Goal: Information Seeking & Learning: Check status

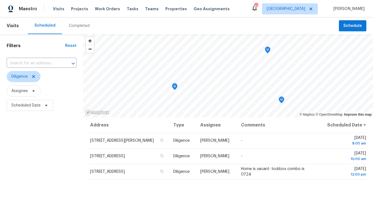
click at [76, 25] on div "Completed" at bounding box center [79, 26] width 21 height 6
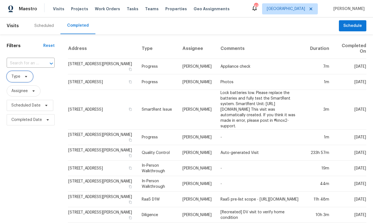
click at [20, 80] on span "Type" at bounding box center [20, 76] width 26 height 11
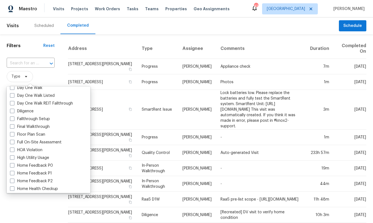
scroll to position [110, 0]
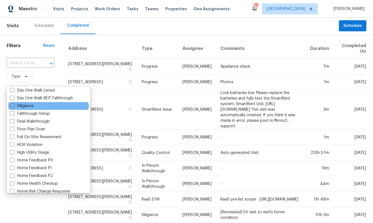
click at [29, 105] on label "Diligence" at bounding box center [22, 106] width 24 height 6
click at [14, 105] on input "Diligence" at bounding box center [12, 105] width 4 height 4
checkbox input "true"
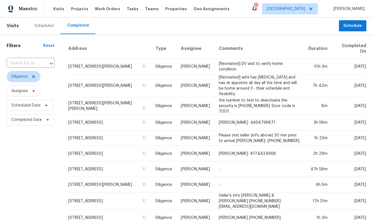
click at [66, 50] on div "Address Type Assignee Comments Duration Completed On 1418 Havenrock Dr, Forney,…" at bounding box center [216, 218] width 311 height 358
click at [33, 107] on span "Scheduled Date" at bounding box center [25, 106] width 29 height 6
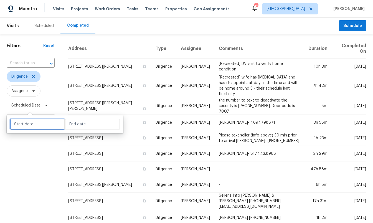
click at [33, 122] on input "text" at bounding box center [37, 124] width 55 height 11
select select "9"
select select "2025"
select select "10"
select select "2025"
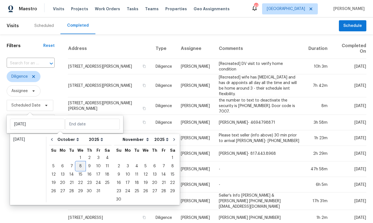
click at [80, 167] on div "8" at bounding box center [80, 166] width 9 height 8
type input "[DATE]"
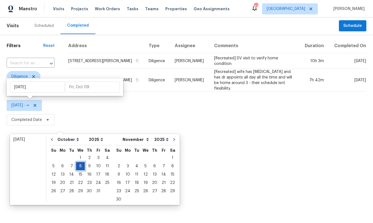
click at [80, 167] on div "8" at bounding box center [80, 166] width 9 height 8
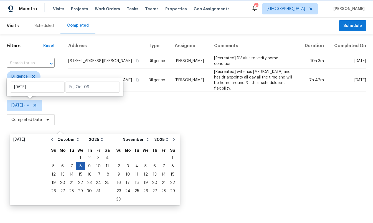
type input "Wed, Oct 08"
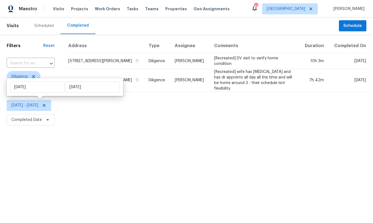
click at [88, 127] on html "Maestro Visits Projects Work Orders Tasks Teams Properties Geo Assignments 42 D…" at bounding box center [186, 63] width 373 height 127
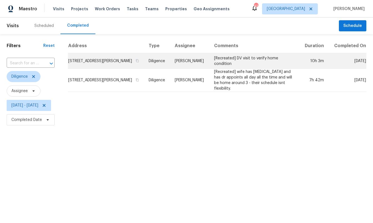
click at [121, 69] on td "1418 Havenrock Dr, Forney, TX 75126" at bounding box center [106, 61] width 76 height 16
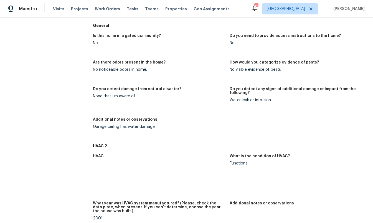
scroll to position [4142, 0]
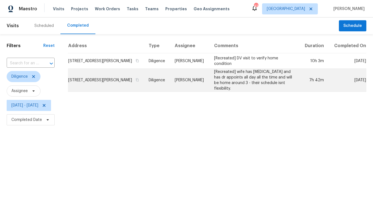
click at [129, 84] on td "3132 Rockwell Ln, Fort Worth, TX 76179" at bounding box center [106, 80] width 76 height 23
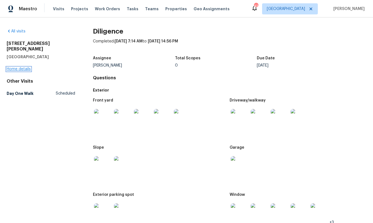
click at [24, 67] on link "Home details" at bounding box center [19, 69] width 24 height 4
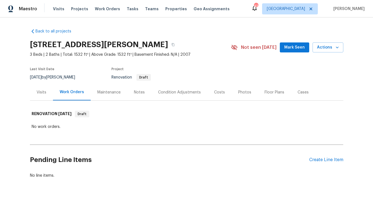
click at [187, 91] on div "Condition Adjustments" at bounding box center [179, 92] width 43 height 6
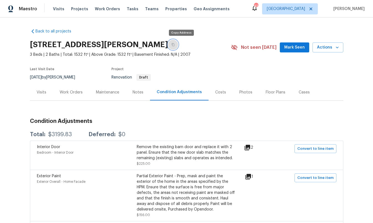
click at [175, 46] on icon "button" at bounding box center [172, 44] width 3 height 3
click at [175, 44] on icon "button" at bounding box center [172, 44] width 3 height 3
click at [178, 40] on button "button" at bounding box center [173, 45] width 10 height 10
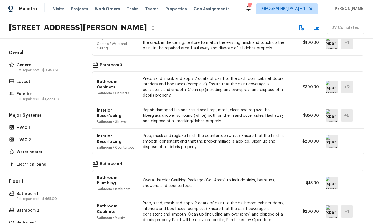
scroll to position [678, 0]
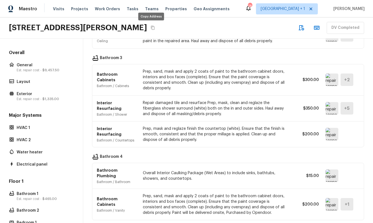
click at [151, 28] on icon "Copy Address" at bounding box center [152, 27] width 4 height 4
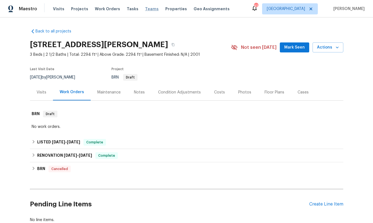
click at [145, 9] on span "Teams" at bounding box center [152, 9] width 14 height 6
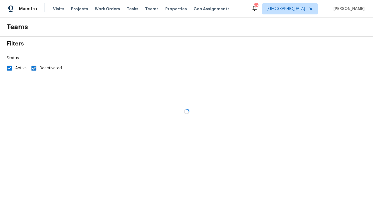
click at [124, 9] on div at bounding box center [186, 111] width 373 height 223
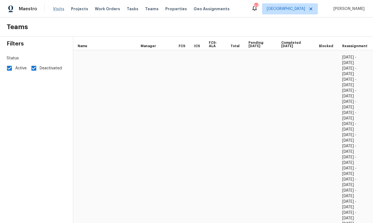
click at [56, 8] on span "Visits" at bounding box center [58, 9] width 11 height 6
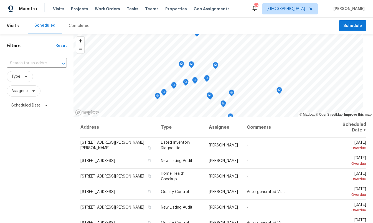
click at [78, 26] on div "Completed" at bounding box center [79, 26] width 21 height 6
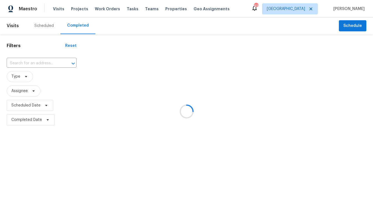
click at [305, 9] on div at bounding box center [186, 111] width 373 height 223
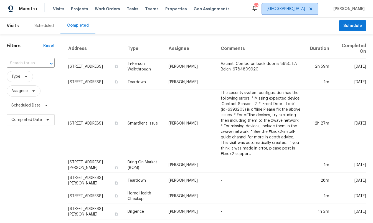
click at [305, 9] on span "Atlanta" at bounding box center [286, 9] width 38 height 6
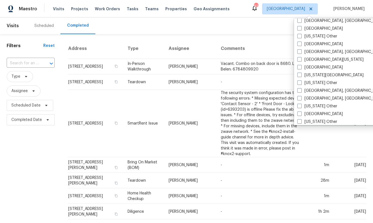
scroll to position [197, 0]
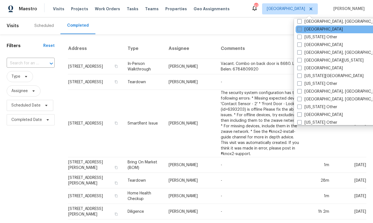
click at [313, 28] on label "[GEOGRAPHIC_DATA]" at bounding box center [319, 30] width 45 height 6
click at [301, 28] on input "[GEOGRAPHIC_DATA]" at bounding box center [299, 29] width 4 height 4
checkbox input "true"
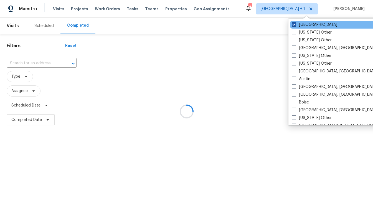
click at [310, 27] on label "Atlanta" at bounding box center [313, 25] width 45 height 6
click at [295, 25] on input "Atlanta" at bounding box center [293, 24] width 4 height 4
checkbox input "false"
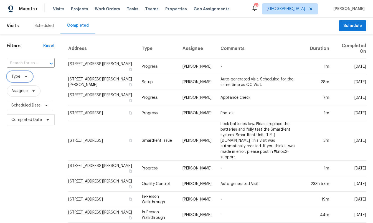
click at [16, 76] on span "Type" at bounding box center [15, 77] width 9 height 6
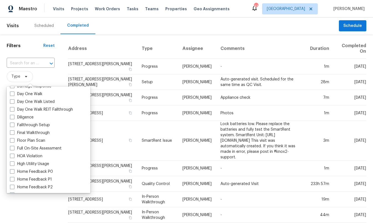
scroll to position [102, 0]
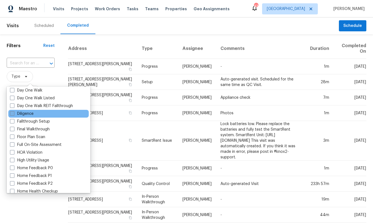
click at [27, 113] on label "Diligence" at bounding box center [22, 114] width 24 height 6
click at [14, 113] on input "Diligence" at bounding box center [12, 113] width 4 height 4
checkbox input "true"
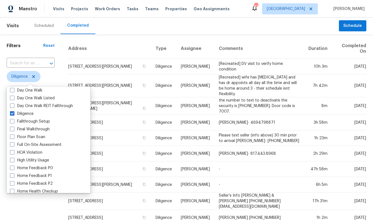
click at [1, 147] on div "Filters Reset ​ Diligence Assignee Scheduled Date Completed Date" at bounding box center [30, 215] width 61 height 363
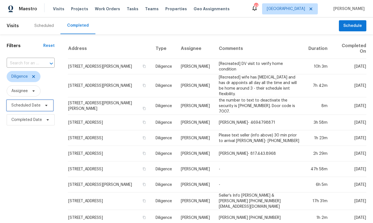
click at [34, 106] on span "Scheduled Date" at bounding box center [25, 106] width 29 height 6
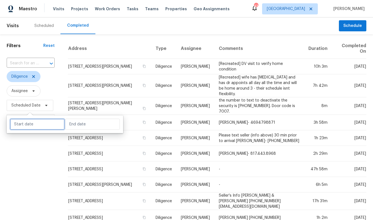
click at [27, 128] on input "text" at bounding box center [37, 124] width 55 height 11
select select "9"
select select "2025"
select select "10"
select select "2025"
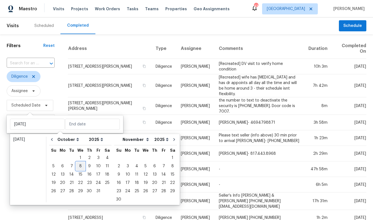
click at [81, 168] on div "8" at bounding box center [80, 166] width 9 height 8
type input "Wed, Oct 08"
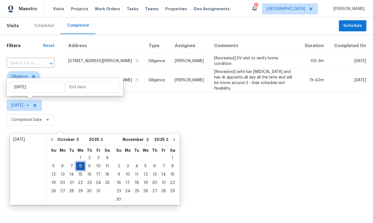
click at [81, 168] on div "8" at bounding box center [80, 166] width 9 height 8
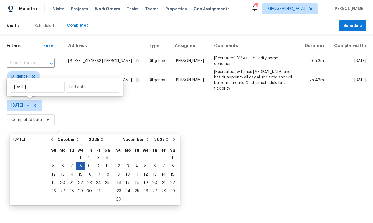
type input "Wed, Oct 08"
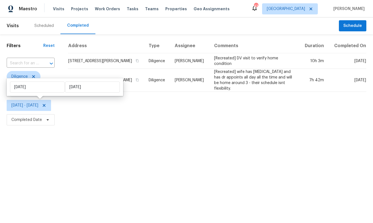
click at [95, 127] on html "Maestro Visits Projects Work Orders Tasks Teams Properties Geo Assignments 43 D…" at bounding box center [186, 63] width 373 height 127
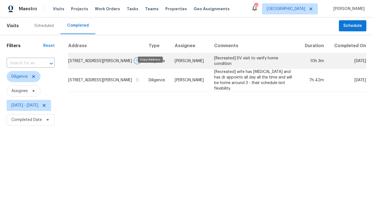
click at [139, 62] on icon "button" at bounding box center [136, 60] width 3 height 3
click at [123, 66] on td "1418 Havenrock Dr, Forney, TX 75126" at bounding box center [106, 61] width 76 height 16
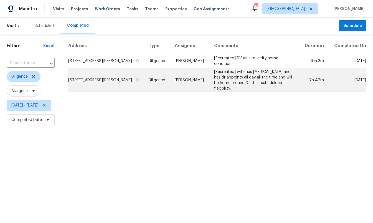
click at [119, 86] on td "3132 Rockwell Ln, Fort Worth, TX 76179" at bounding box center [106, 80] width 76 height 23
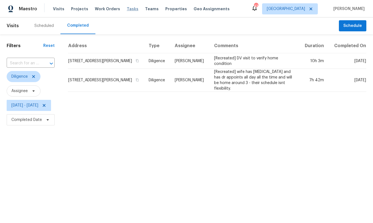
click at [127, 10] on span "Tasks" at bounding box center [133, 9] width 12 height 4
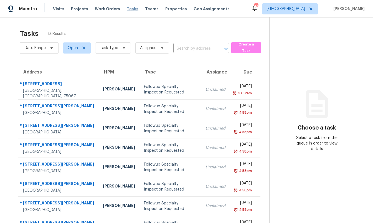
click at [128, 7] on span "Tasks" at bounding box center [133, 9] width 12 height 4
click at [116, 20] on div "Tasks 46 Results Date Range Open Task Type Assignee ​ Create a Task Address HPM…" at bounding box center [186, 152] width 373 height 271
click at [128, 9] on span "Tasks" at bounding box center [133, 9] width 12 height 4
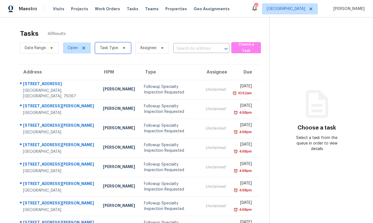
click at [106, 47] on span "Task Type" at bounding box center [109, 48] width 18 height 6
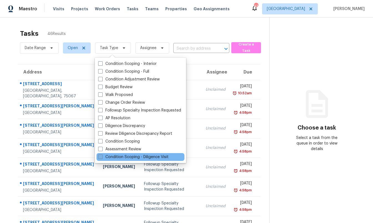
click at [140, 154] on label "Condition Scoping - Diligence Visit" at bounding box center [133, 157] width 70 height 6
click at [102, 154] on input "Condition Scoping - Diligence Visit" at bounding box center [100, 156] width 4 height 4
checkbox input "true"
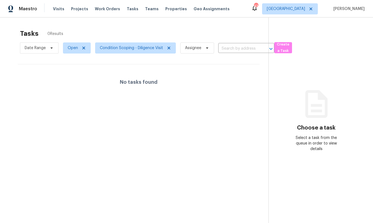
click at [74, 26] on div "Tasks 0 Results" at bounding box center [144, 33] width 248 height 14
click at [75, 43] on span "Open" at bounding box center [77, 47] width 28 height 11
click at [81, 68] on div "Closed" at bounding box center [77, 72] width 27 height 8
click at [80, 71] on label "Closed" at bounding box center [76, 72] width 20 height 6
click at [70, 71] on input "Closed" at bounding box center [68, 71] width 4 height 4
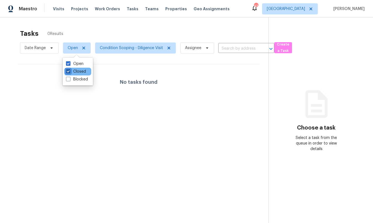
checkbox input "true"
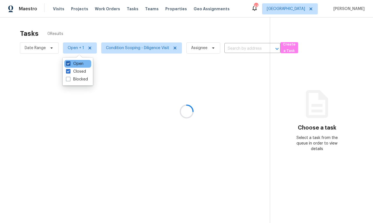
click at [78, 64] on label "Open" at bounding box center [74, 64] width 17 height 6
click at [70, 64] on input "Open" at bounding box center [68, 63] width 4 height 4
checkbox input "false"
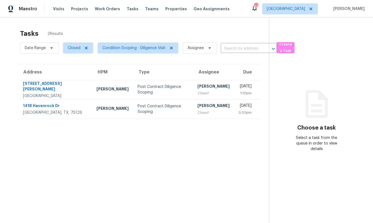
click at [108, 26] on div "Tasks 2 Results" at bounding box center [144, 33] width 249 height 14
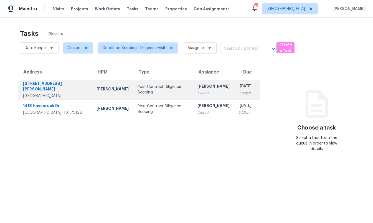
click at [47, 93] on div "Fort Worth, TX, 76179" at bounding box center [55, 96] width 65 height 6
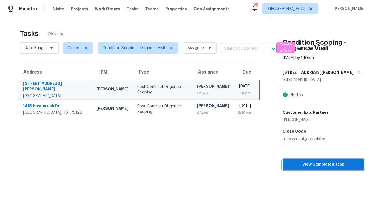
click at [288, 166] on span "View Completed Task" at bounding box center [323, 164] width 73 height 7
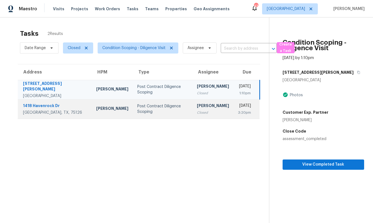
click at [48, 106] on div "1418 Havenrock Dr" at bounding box center [55, 106] width 64 height 7
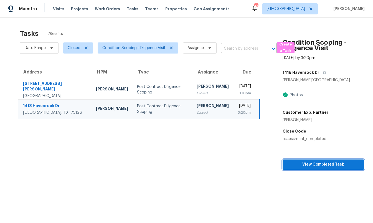
click at [301, 168] on button "View Completed Task" at bounding box center [322, 164] width 81 height 10
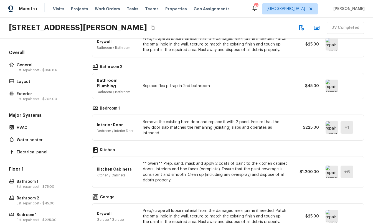
scroll to position [375, 0]
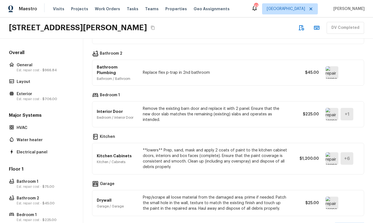
drag, startPoint x: 335, startPoint y: 206, endPoint x: 365, endPoint y: 206, distance: 29.9
click at [365, 206] on div "Summary of repair scopes General ACQ: Paint General / Interior Acquisition Scop…" at bounding box center [227, 131] width 289 height 184
copy h4 "$3,242.84"
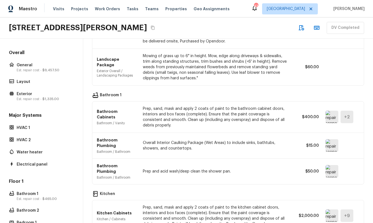
scroll to position [678, 0]
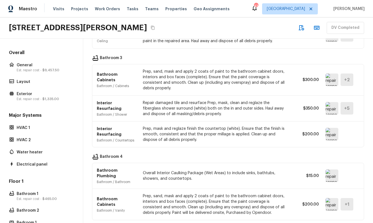
drag, startPoint x: 334, startPoint y: 208, endPoint x: 364, endPoint y: 208, distance: 30.2
click at [364, 208] on div "Summary of repair scopes General Debris/garbage on site General / Overall Old m…" at bounding box center [227, 131] width 289 height 184
copy h4 "$14,422.50"
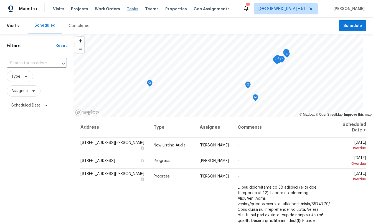
click at [127, 9] on span "Tasks" at bounding box center [133, 9] width 12 height 4
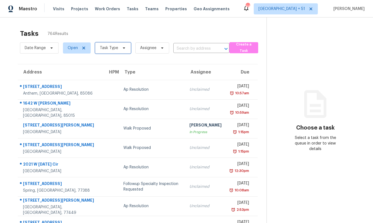
click at [113, 52] on span "Task Type" at bounding box center [113, 47] width 36 height 11
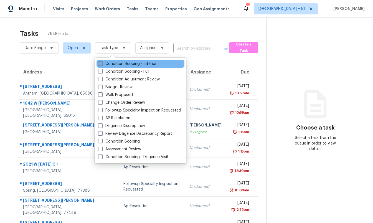
click at [116, 65] on label "Condition Scoping - Interior" at bounding box center [127, 64] width 58 height 6
click at [102, 65] on input "Condition Scoping - Interior" at bounding box center [100, 63] width 4 height 4
checkbox input "true"
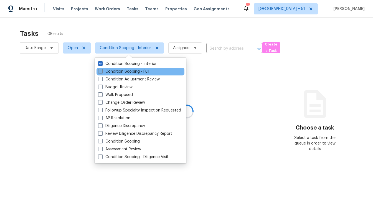
click at [116, 73] on label "Condition Scoping - Full" at bounding box center [123, 72] width 51 height 6
click at [102, 72] on input "Condition Scoping - Full" at bounding box center [100, 71] width 4 height 4
checkbox input "true"
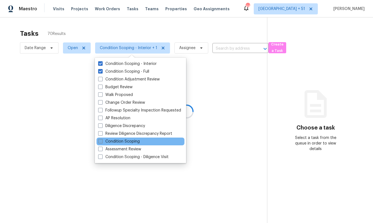
click at [119, 142] on label "Condition Scoping" at bounding box center [119, 142] width 42 height 6
click at [102, 142] on input "Condition Scoping" at bounding box center [100, 141] width 4 height 4
checkbox input "true"
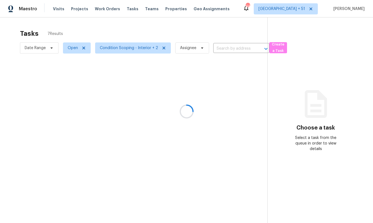
click at [135, 23] on div at bounding box center [186, 111] width 373 height 223
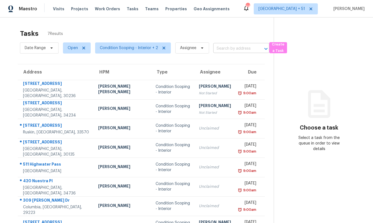
click at [223, 47] on input "text" at bounding box center [233, 48] width 40 height 9
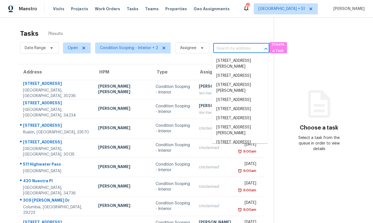
paste input "24014 Amaranto Ln, Richmond, TX 77406"
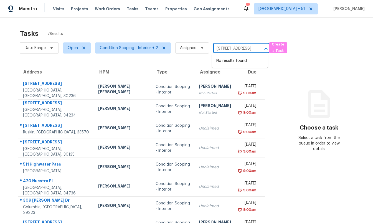
type input "24014 Amaranto Ln, Richmond, TX 77406"
click at [196, 30] on div "Tasks 7 Results" at bounding box center [146, 33] width 253 height 14
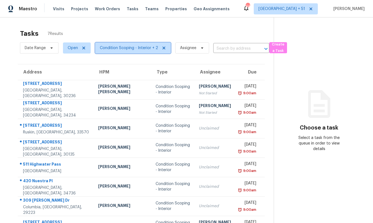
click at [148, 50] on span "Condition Scoping - Interior + 2" at bounding box center [129, 48] width 58 height 6
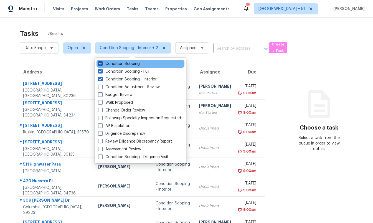
click at [135, 65] on label "Condition Scoping" at bounding box center [119, 64] width 42 height 6
click at [102, 65] on input "Condition Scoping" at bounding box center [100, 63] width 4 height 4
checkbox input "false"
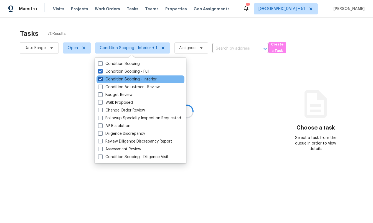
click at [134, 78] on label "Condition Scoping - Interior" at bounding box center [127, 79] width 58 height 6
click at [102, 78] on input "Condition Scoping - Interior" at bounding box center [100, 78] width 4 height 4
checkbox input "false"
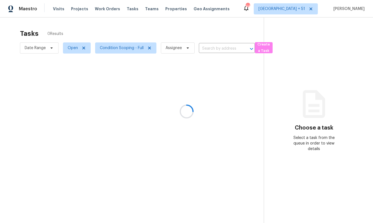
click at [154, 27] on div at bounding box center [186, 111] width 373 height 223
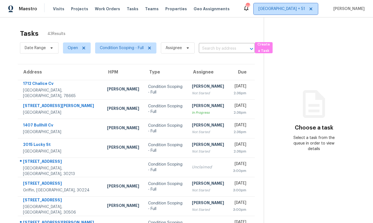
click at [308, 4] on span "Atlanta + 51" at bounding box center [285, 8] width 64 height 11
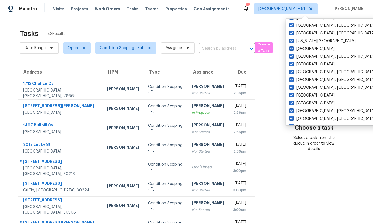
scroll to position [205, 0]
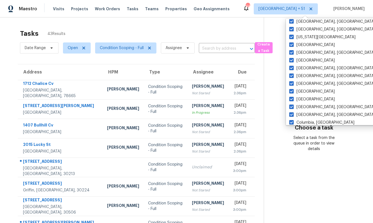
click at [232, 29] on div "Tasks 43 Results" at bounding box center [142, 33] width 244 height 14
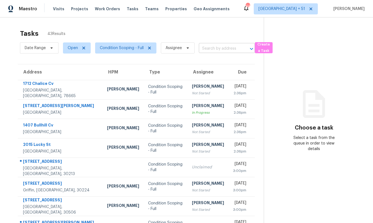
click at [221, 48] on input "text" at bounding box center [219, 48] width 40 height 9
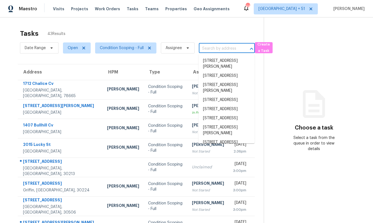
paste input "24014 Amaranto Ln, Richmond, TX 77406"
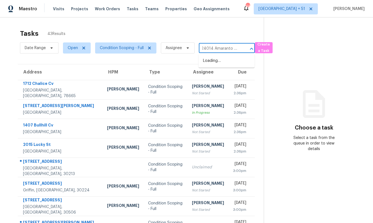
scroll to position [0, 0]
type input "24014 Amaranto"
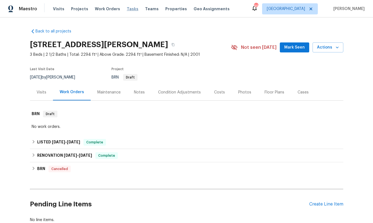
click at [127, 9] on span "Tasks" at bounding box center [133, 9] width 12 height 4
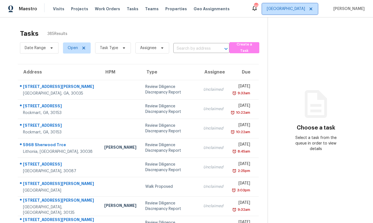
click at [305, 7] on span "[GEOGRAPHIC_DATA]" at bounding box center [286, 9] width 38 height 6
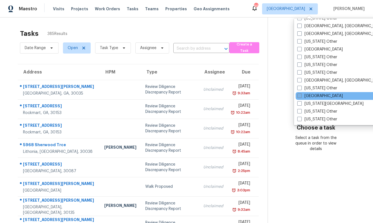
click at [311, 51] on label "[GEOGRAPHIC_DATA]" at bounding box center [319, 50] width 45 height 6
click at [301, 50] on input "[GEOGRAPHIC_DATA]" at bounding box center [299, 49] width 4 height 4
checkbox input "true"
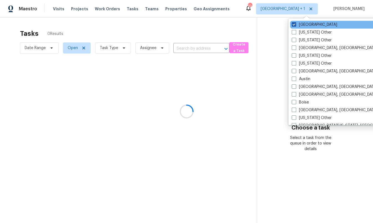
click at [301, 26] on label "[GEOGRAPHIC_DATA]" at bounding box center [313, 25] width 45 height 6
click at [295, 25] on input "[GEOGRAPHIC_DATA]" at bounding box center [293, 24] width 4 height 4
checkbox input "false"
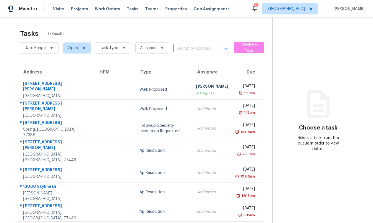
click at [186, 28] on div "Tasks 17 Results" at bounding box center [146, 33] width 252 height 14
click at [113, 50] on span "Task Type" at bounding box center [109, 48] width 18 height 6
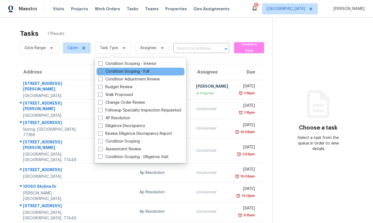
click at [113, 68] on div "Condition Scoping - Full" at bounding box center [140, 72] width 88 height 8
click at [113, 70] on label "Condition Scoping - Full" at bounding box center [123, 72] width 51 height 6
click at [102, 70] on input "Condition Scoping - Full" at bounding box center [100, 71] width 4 height 4
checkbox input "true"
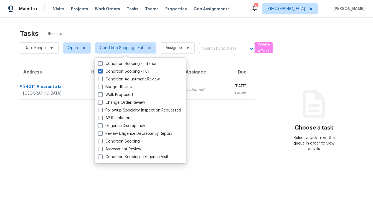
click at [118, 27] on div "Tasks 1 Results" at bounding box center [142, 33] width 244 height 14
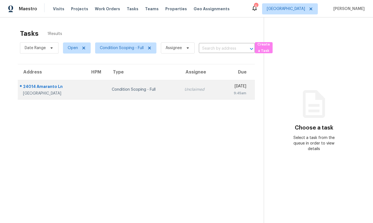
click at [112, 90] on div "Condition Scoping - Full" at bounding box center [144, 90] width 64 height 6
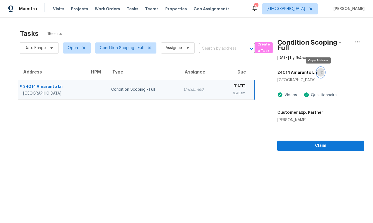
click at [320, 73] on icon "button" at bounding box center [321, 72] width 3 height 3
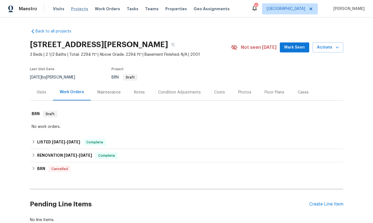
click at [82, 7] on span "Projects" at bounding box center [79, 9] width 17 height 6
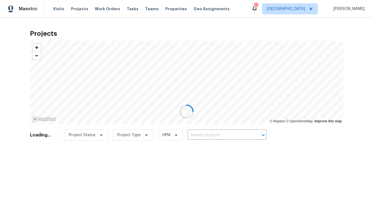
click at [304, 10] on div at bounding box center [186, 111] width 373 height 223
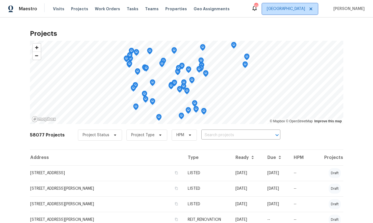
click at [304, 10] on span "[GEOGRAPHIC_DATA]" at bounding box center [286, 9] width 38 height 6
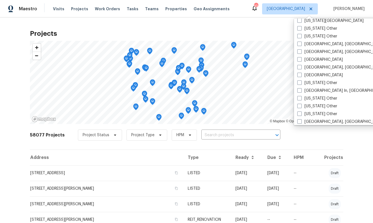
scroll to position [344, 0]
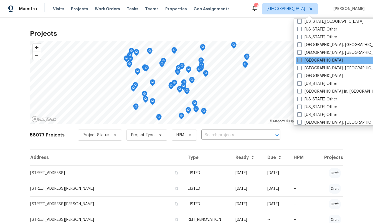
click at [320, 62] on label "[GEOGRAPHIC_DATA]" at bounding box center [319, 61] width 45 height 6
click at [301, 61] on input "[GEOGRAPHIC_DATA]" at bounding box center [299, 60] width 4 height 4
checkbox input "true"
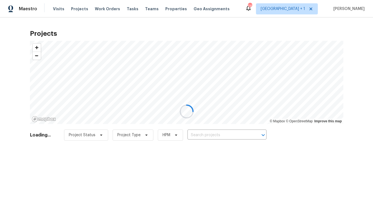
click at [273, 19] on div at bounding box center [186, 111] width 373 height 223
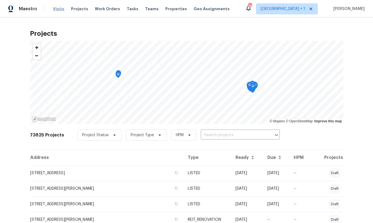
click at [59, 7] on span "Visits" at bounding box center [58, 9] width 11 height 6
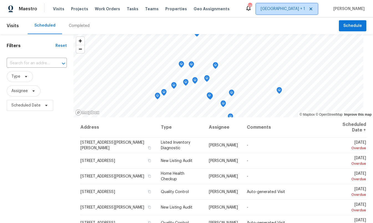
click at [300, 9] on span "[GEOGRAPHIC_DATA] + 1" at bounding box center [282, 9] width 44 height 6
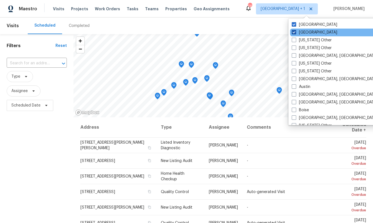
click at [301, 31] on label "[GEOGRAPHIC_DATA]" at bounding box center [313, 33] width 45 height 6
click at [295, 31] on input "[GEOGRAPHIC_DATA]" at bounding box center [293, 32] width 4 height 4
checkbox input "false"
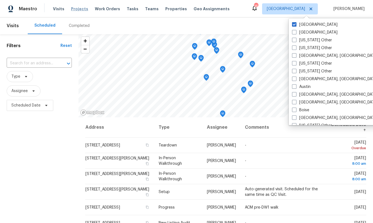
click at [74, 9] on span "Projects" at bounding box center [79, 9] width 17 height 6
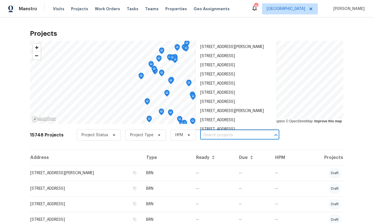
click at [205, 134] on input "text" at bounding box center [231, 135] width 63 height 9
paste input "diligence-visit-escalations"
type input "diligence-visit-escalations"
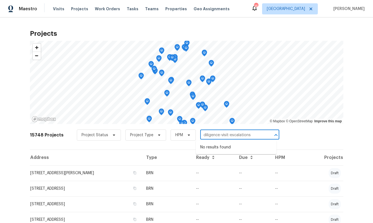
click at [205, 134] on input "diligence-visit-escalations" at bounding box center [231, 135] width 63 height 9
click at [220, 138] on input "text" at bounding box center [231, 135] width 63 height 9
type input "v"
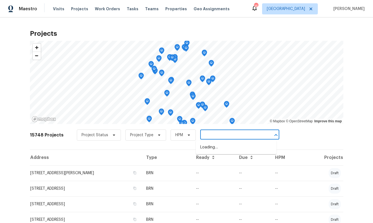
type input "v"
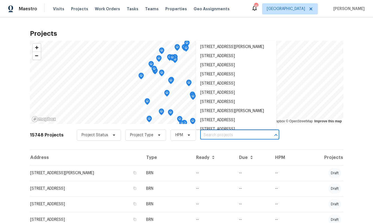
paste input "[STREET_ADDRESS]"
type input "[STREET_ADDRESS]"
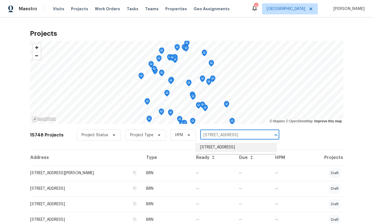
click at [220, 147] on li "[STREET_ADDRESS]" at bounding box center [236, 147] width 81 height 9
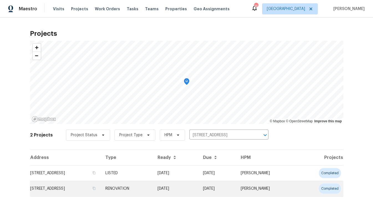
click at [89, 187] on td "[STREET_ADDRESS]" at bounding box center [65, 189] width 71 height 16
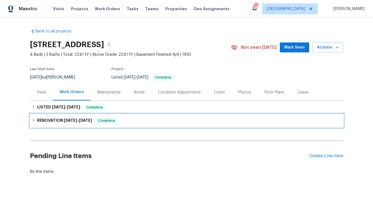
click at [71, 120] on span "[DATE]" at bounding box center [70, 120] width 13 height 4
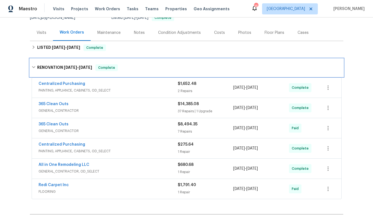
scroll to position [46, 0]
